Goal: Obtain resource: Download file/media

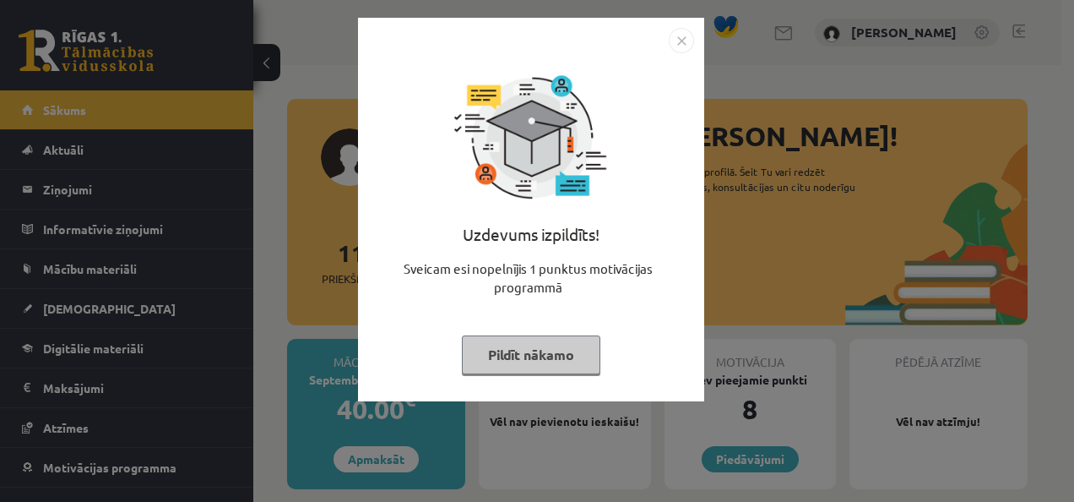
click at [524, 355] on button "Pildīt nākamo" at bounding box center [531, 354] width 138 height 39
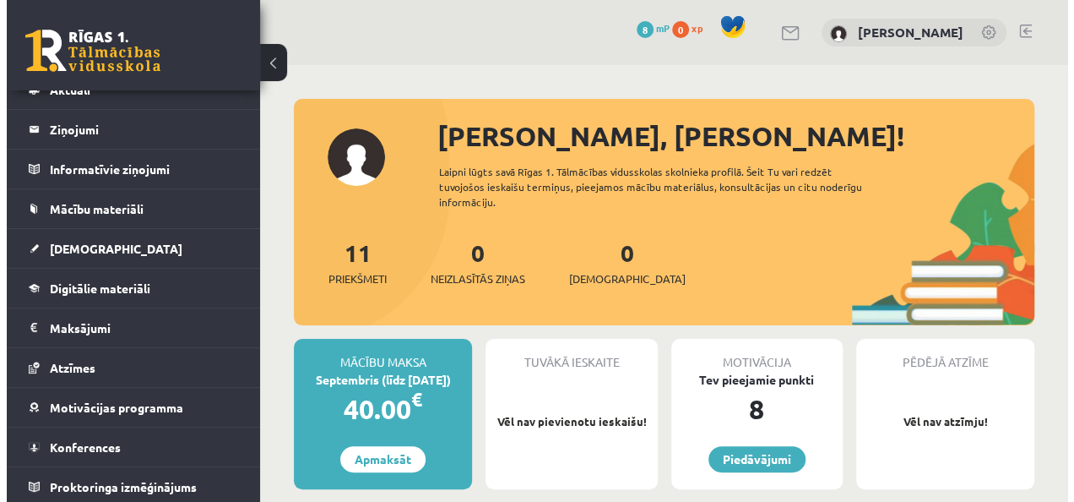
scroll to position [61, 0]
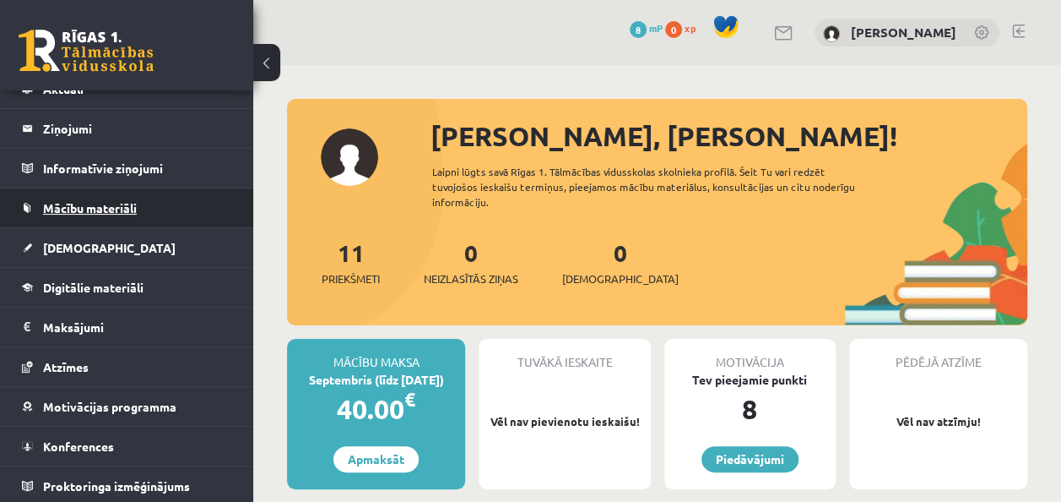
click at [196, 204] on link "Mācību materiāli" at bounding box center [127, 207] width 210 height 39
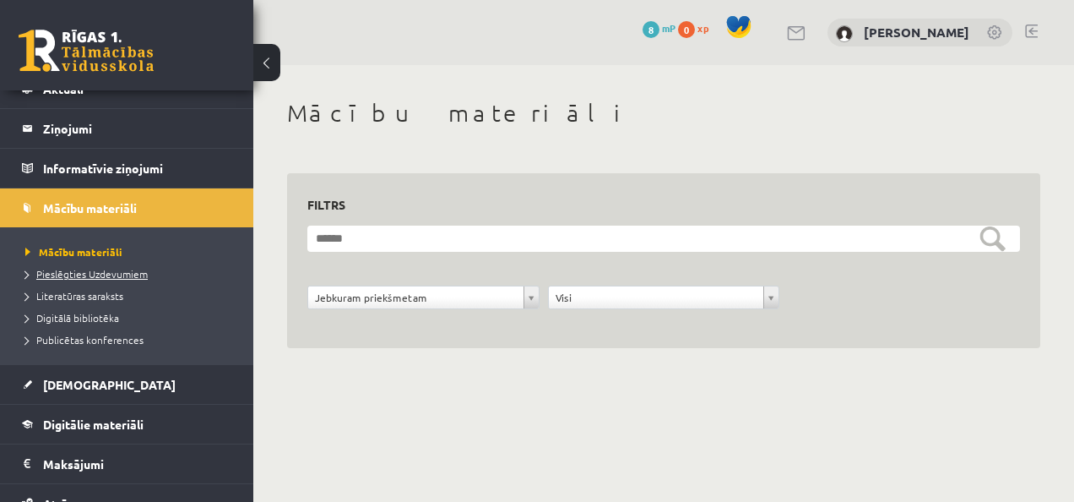
click at [139, 271] on span "Pieslēgties Uzdevumiem" at bounding box center [86, 274] width 122 height 14
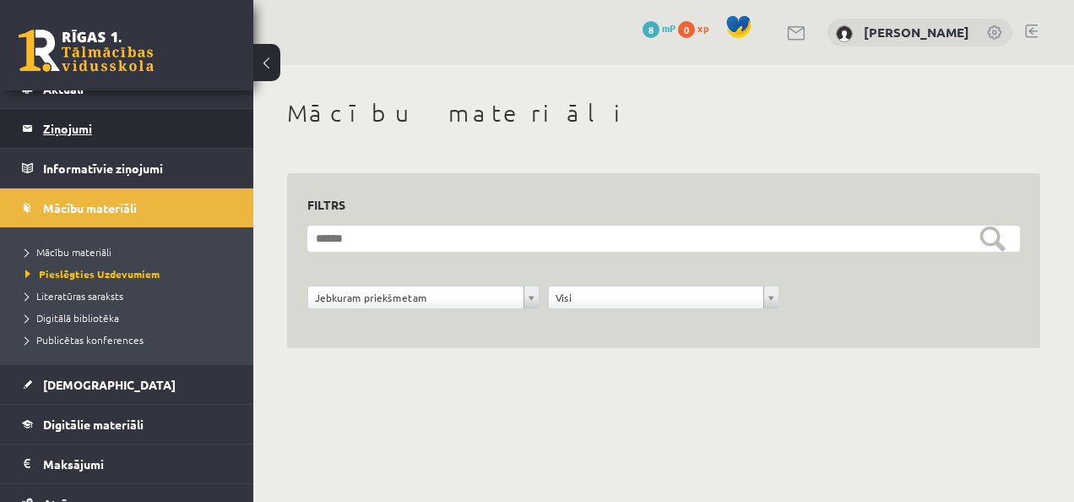
click at [155, 129] on legend "Ziņojumi 0" at bounding box center [137, 128] width 189 height 39
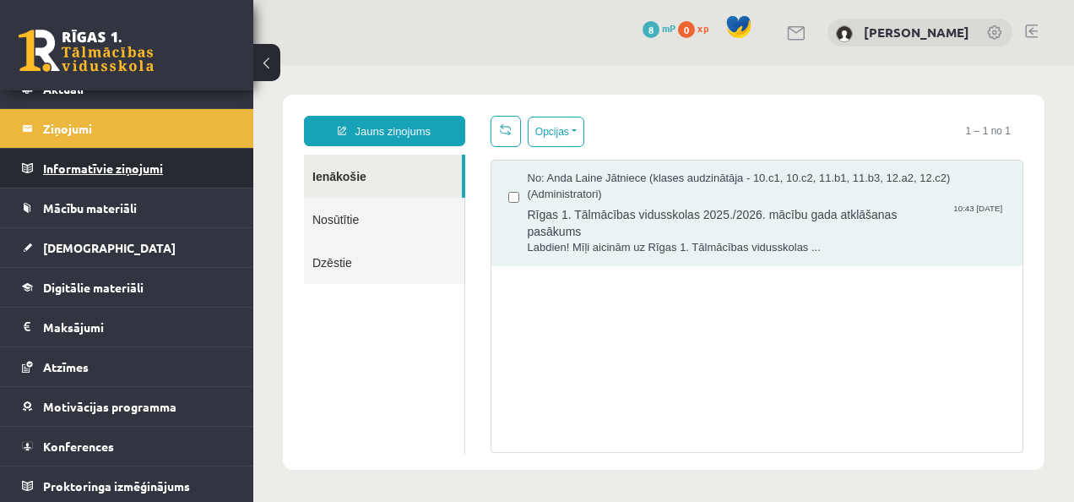
click at [106, 175] on legend "Informatīvie ziņojumi 0" at bounding box center [137, 168] width 189 height 39
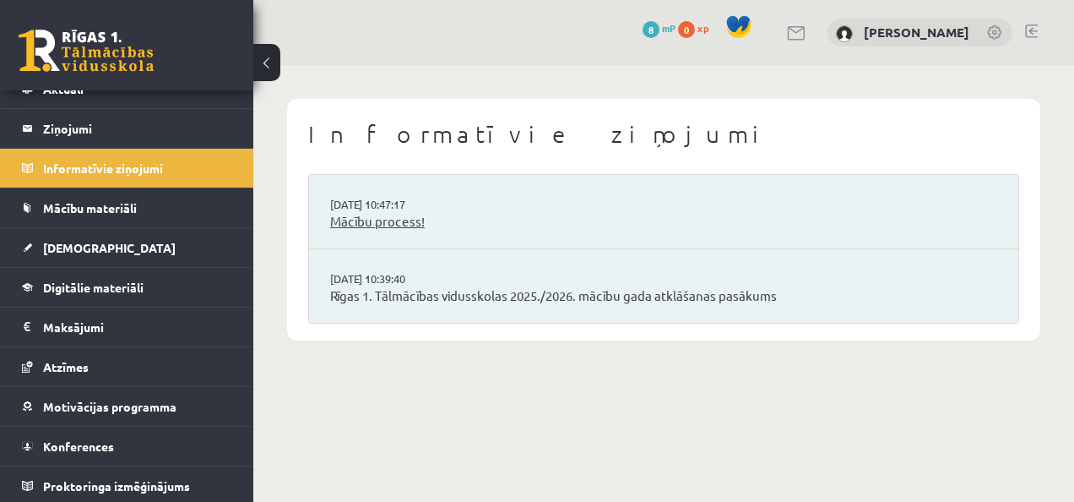
click at [399, 230] on link "Mācību process!" at bounding box center [663, 221] width 667 height 19
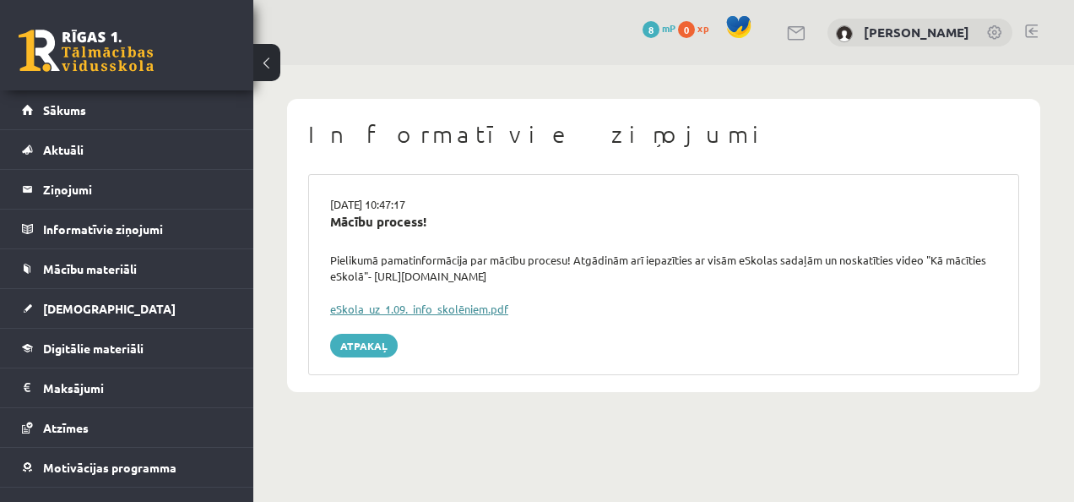
click at [478, 308] on link "eSkola_uz_1.09._info_skolēniem.pdf" at bounding box center [419, 308] width 178 height 14
